Goal: Check status

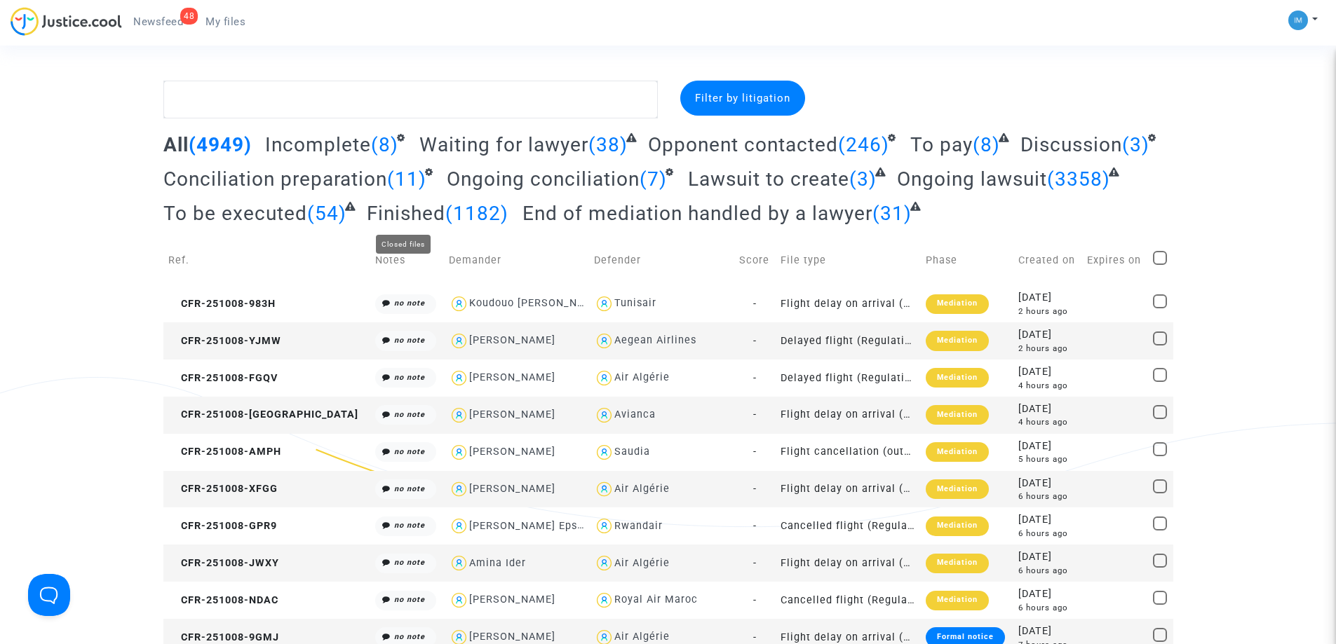
click at [440, 219] on span "Finished" at bounding box center [406, 213] width 79 height 23
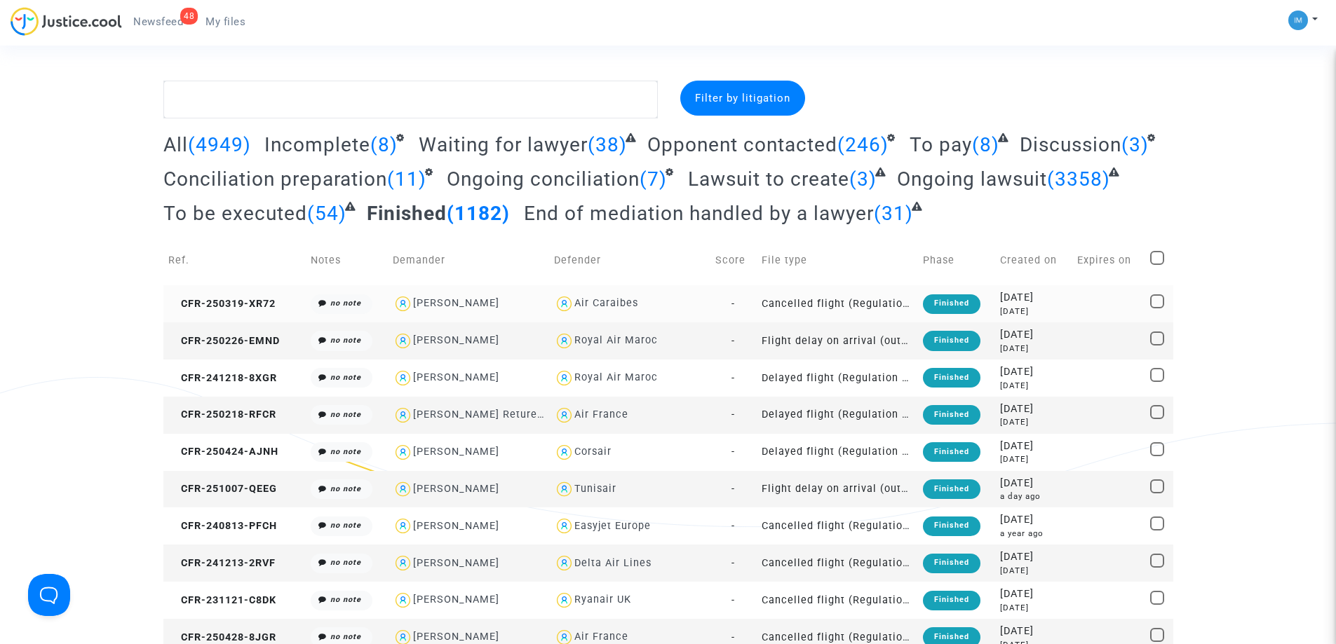
click at [1004, 304] on div "2025-03-19" at bounding box center [1033, 297] width 67 height 15
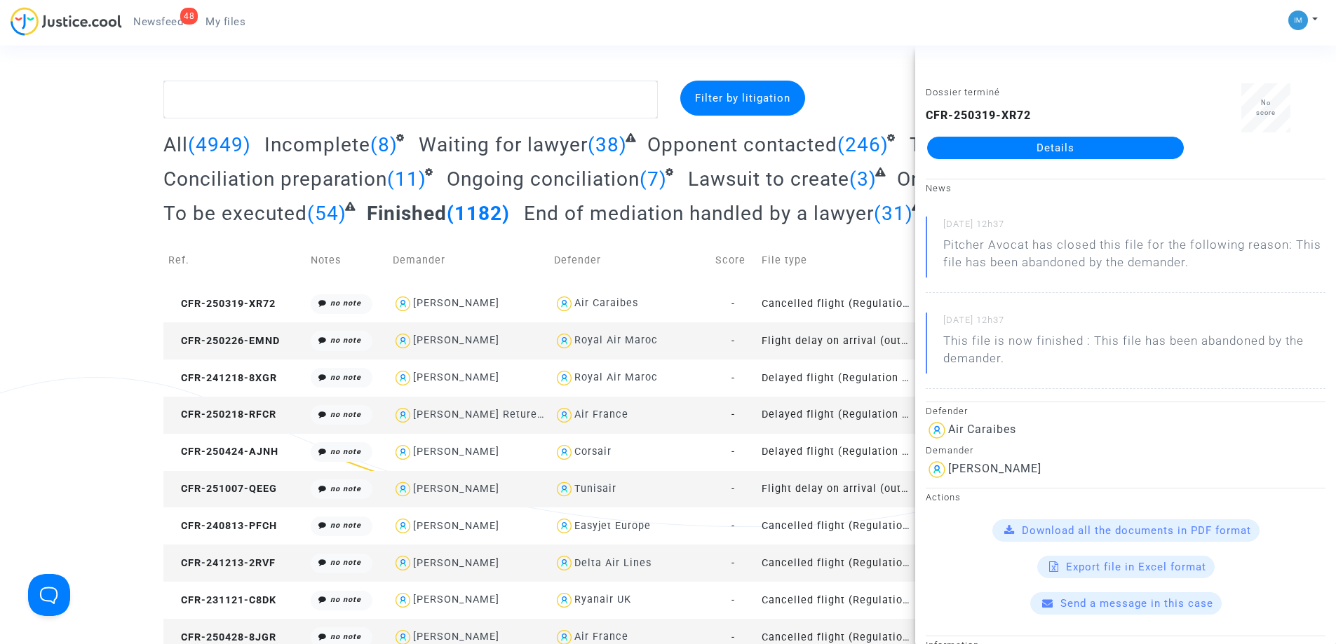
click at [837, 340] on td "Flight delay on arrival (outside of EU - Montreal Convention)" at bounding box center [837, 341] width 161 height 37
click at [818, 371] on td "Delayed flight (Regulation EC 261/2004)" at bounding box center [837, 378] width 161 height 37
click at [803, 417] on td "Delayed flight (Regulation EC 261/2004)" at bounding box center [837, 415] width 161 height 37
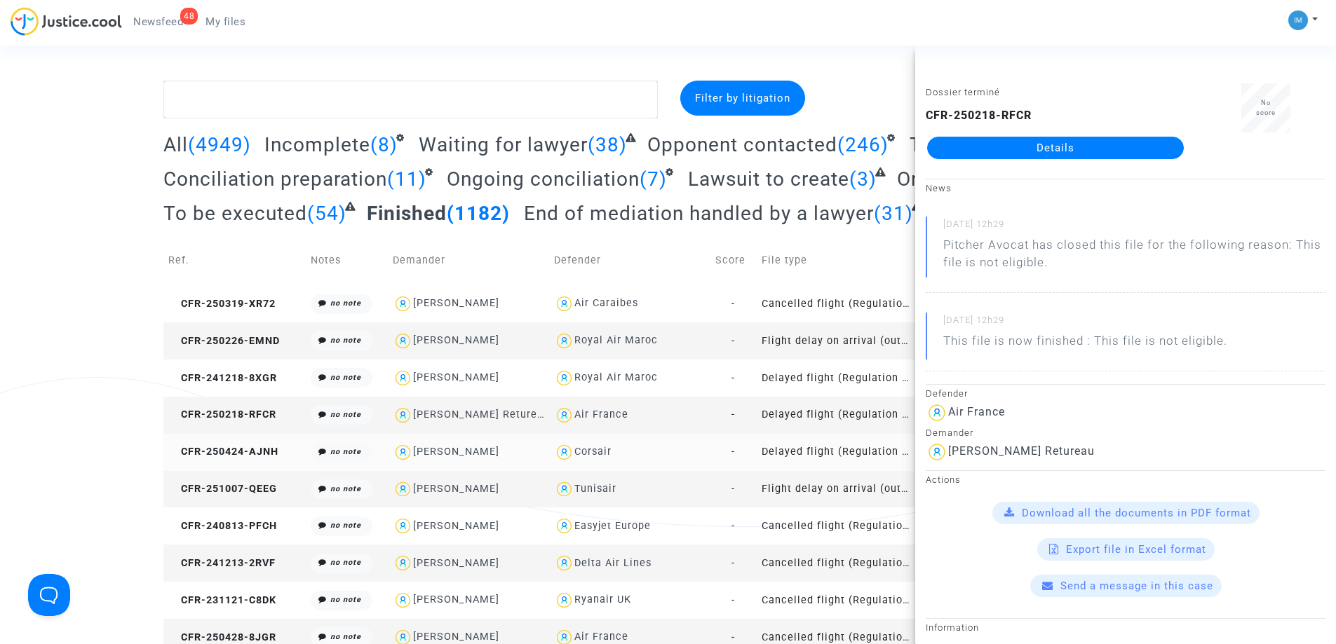
click at [806, 450] on td "Delayed flight (Regulation EC 261/2004)" at bounding box center [837, 452] width 161 height 37
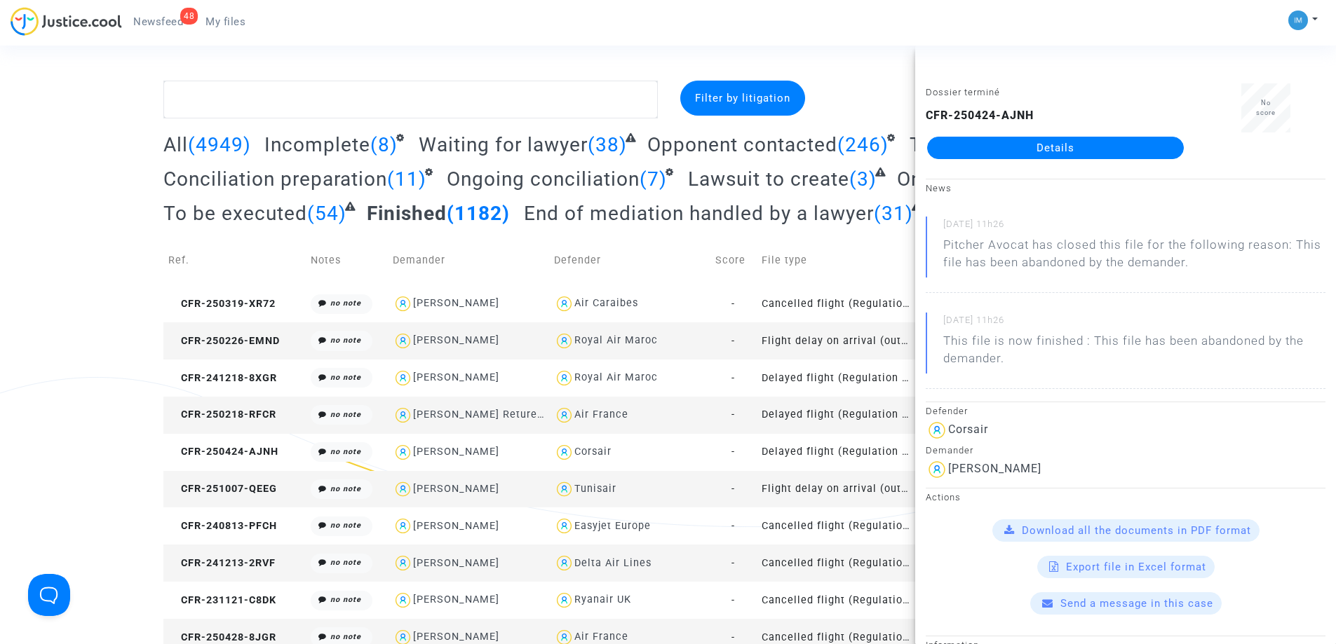
click at [807, 497] on td "Flight delay on arrival (outside of EU - Montreal Convention)" at bounding box center [837, 489] width 161 height 37
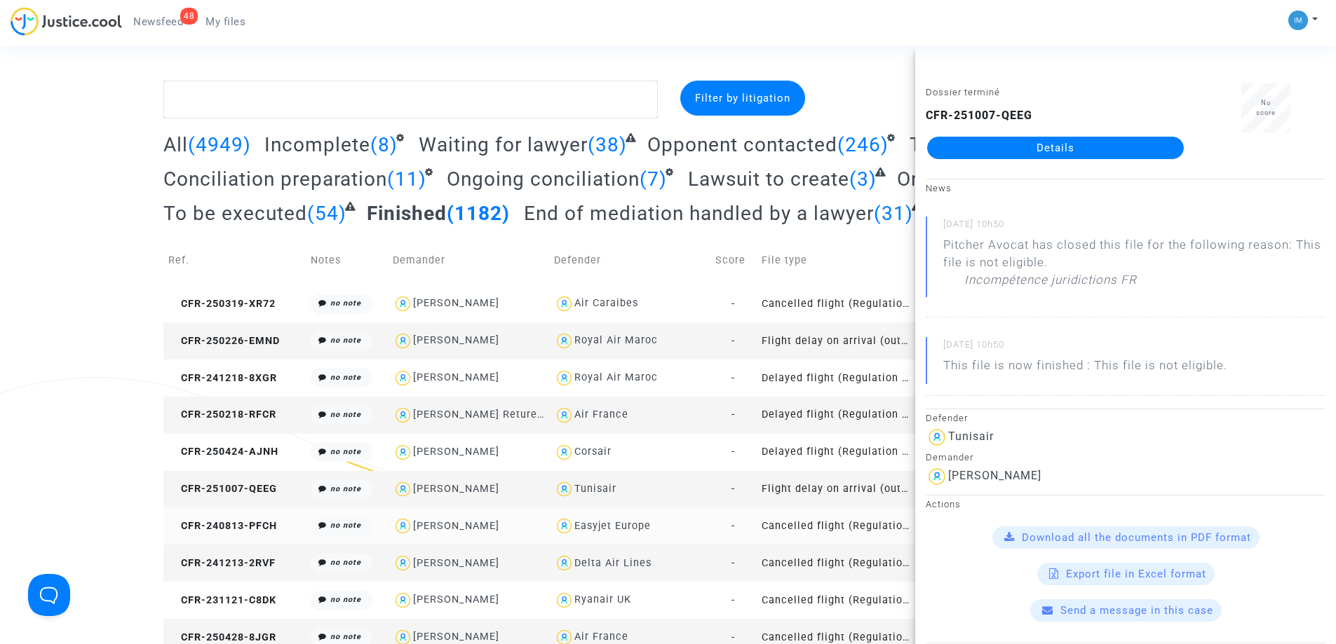
click at [797, 519] on td "Cancelled flight (Regulation EC 261/2004)" at bounding box center [837, 526] width 161 height 37
click at [788, 553] on td "Cancelled flight (Regulation EC 261/2004)" at bounding box center [837, 563] width 161 height 37
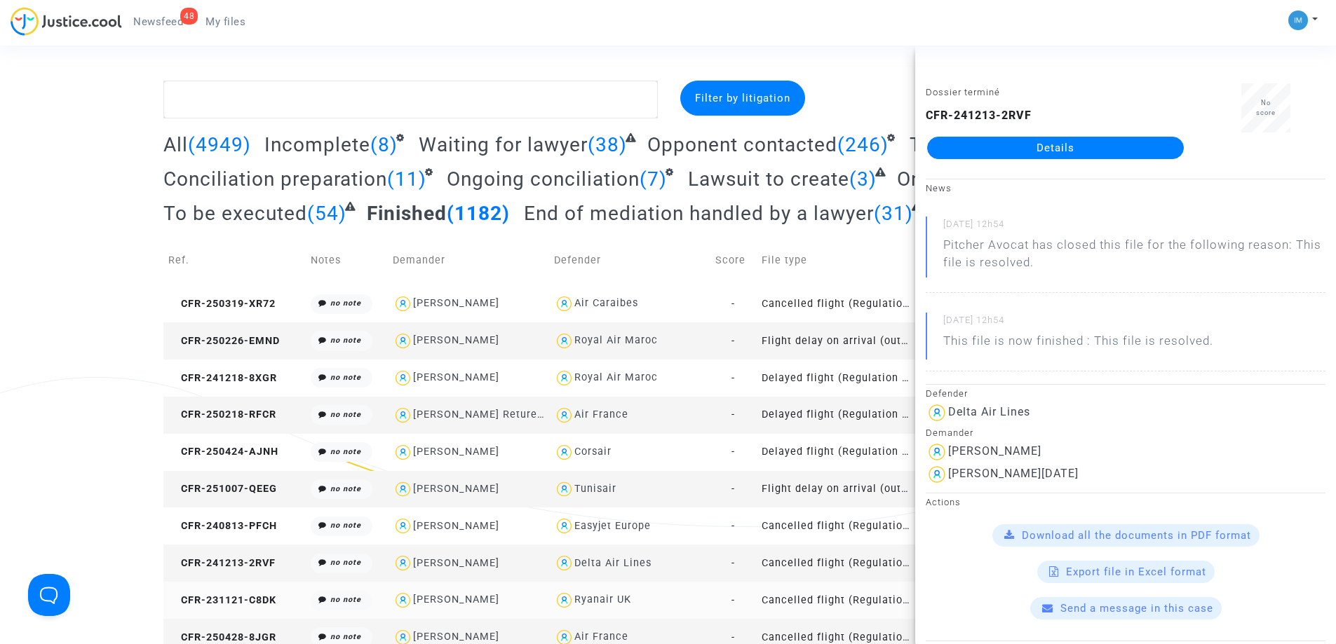
click at [788, 596] on td "Cancelled flight (Regulation EC 261/2004)" at bounding box center [837, 600] width 161 height 37
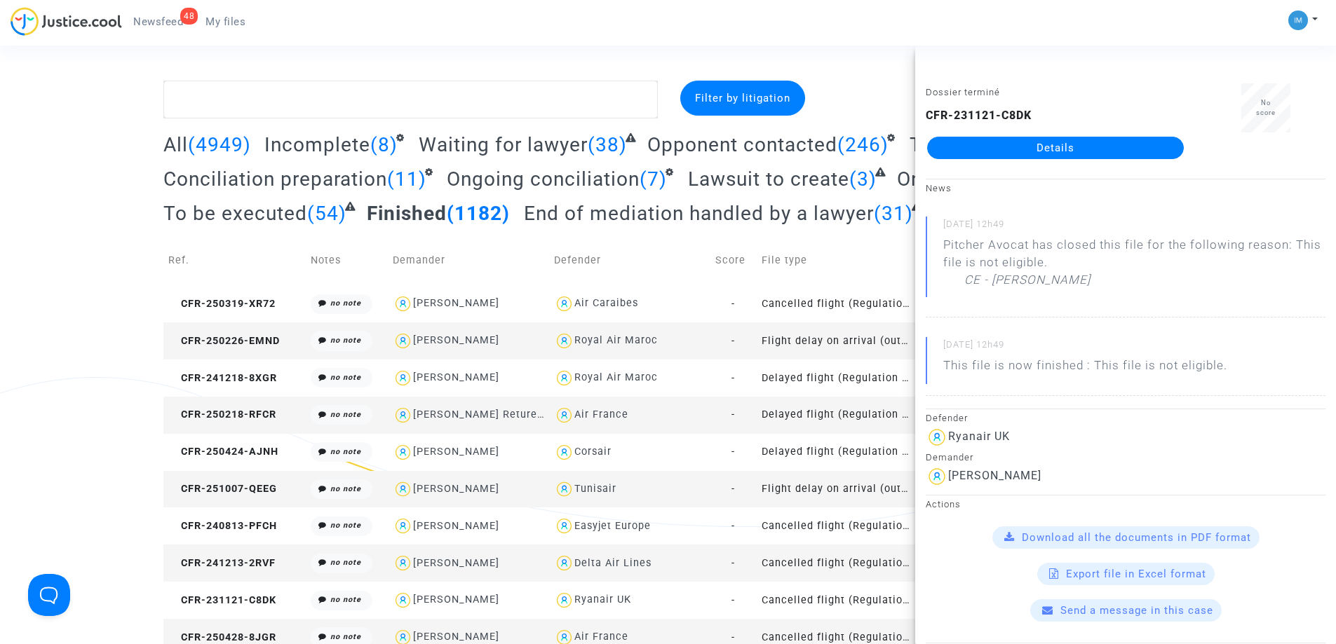
click at [811, 565] on td "Cancelled flight (Regulation EC 261/2004)" at bounding box center [837, 563] width 161 height 37
